Goal: Task Accomplishment & Management: Complete application form

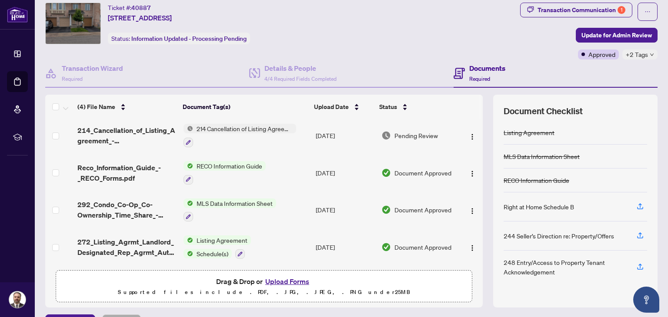
scroll to position [46, 0]
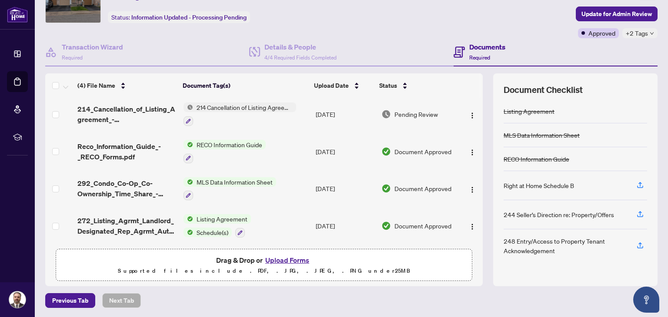
click at [288, 258] on button "Upload Forms" at bounding box center [287, 260] width 49 height 11
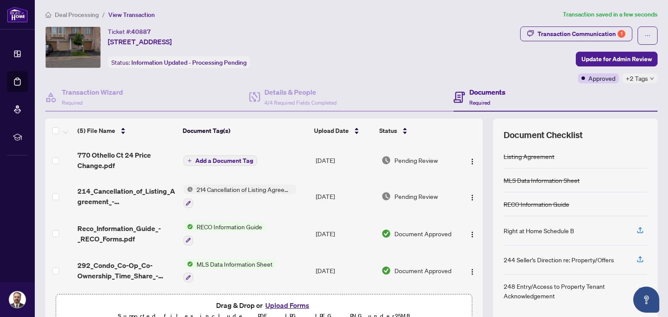
scroll to position [0, 0]
click at [206, 161] on span "Add a Document Tag" at bounding box center [224, 162] width 58 height 6
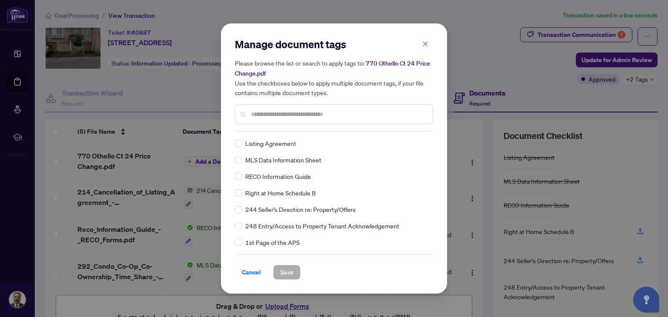
click at [271, 114] on input "text" at bounding box center [338, 115] width 175 height 10
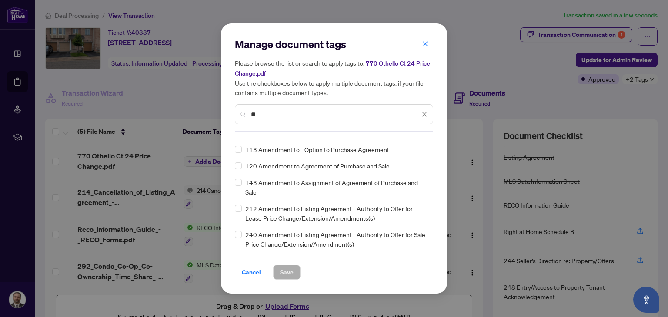
scroll to position [87, 0]
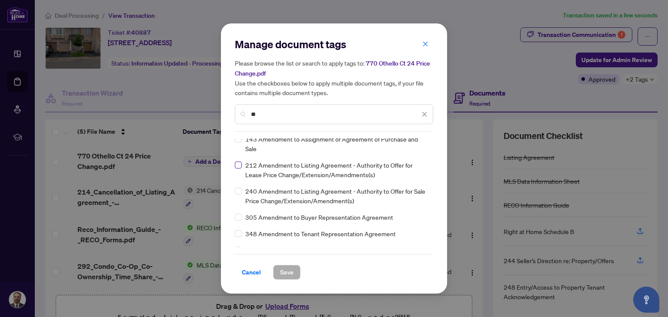
type input "**"
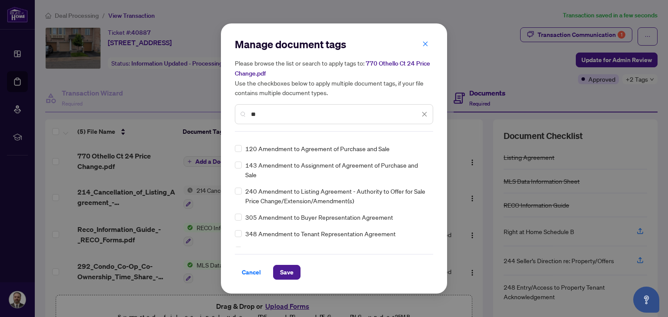
scroll to position [0, 0]
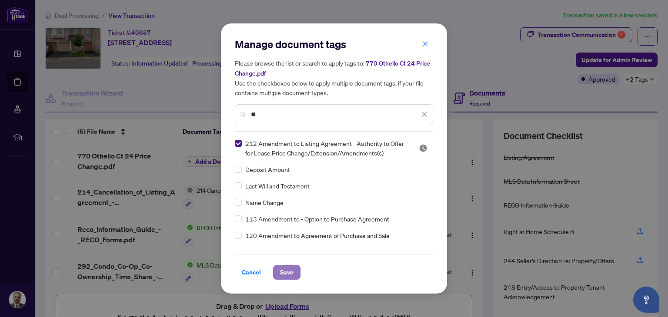
click at [285, 273] on span "Save" at bounding box center [286, 273] width 13 height 14
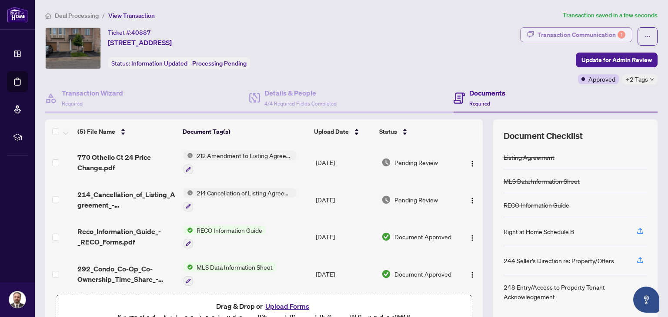
click at [595, 36] on div "Transaction Communication 1" at bounding box center [581, 35] width 88 height 14
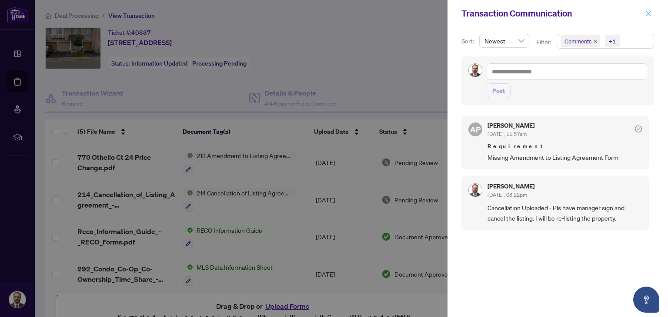
click at [646, 14] on icon "close" at bounding box center [648, 13] width 6 height 6
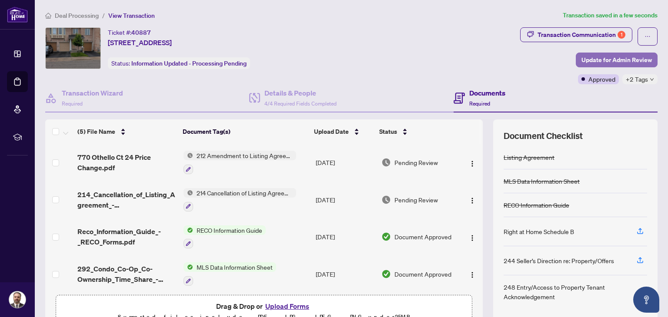
click at [603, 60] on span "Update for Admin Review" at bounding box center [616, 60] width 70 height 14
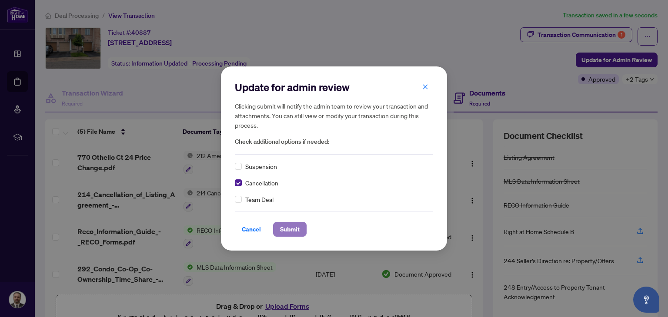
click at [290, 224] on span "Submit" at bounding box center [290, 230] width 20 height 14
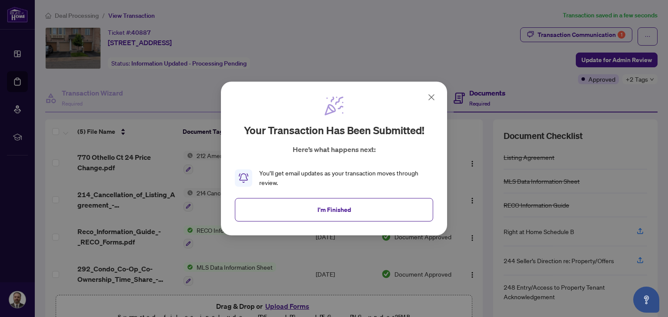
click at [432, 102] on icon at bounding box center [431, 97] width 10 height 10
